Goal: Check status: Check status

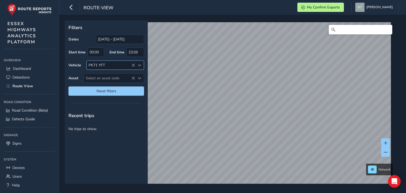
click at [133, 65] on icon at bounding box center [133, 65] width 4 height 4
